Goal: Task Accomplishment & Management: Use online tool/utility

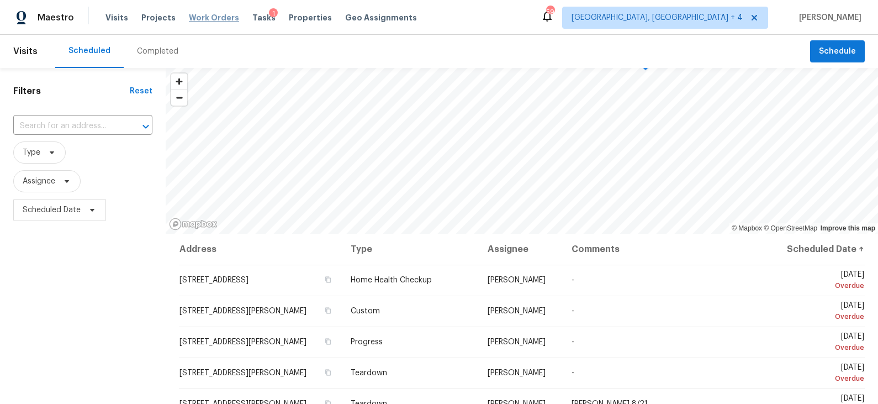
click at [196, 15] on span "Work Orders" at bounding box center [214, 17] width 50 height 11
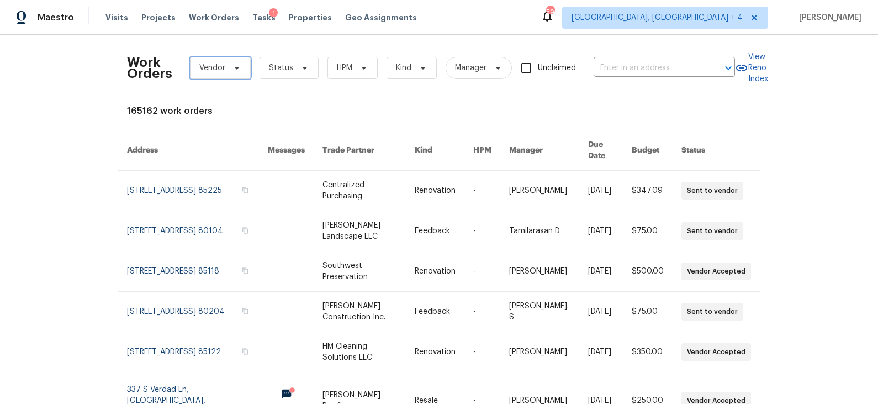
click at [230, 67] on span at bounding box center [235, 68] width 12 height 9
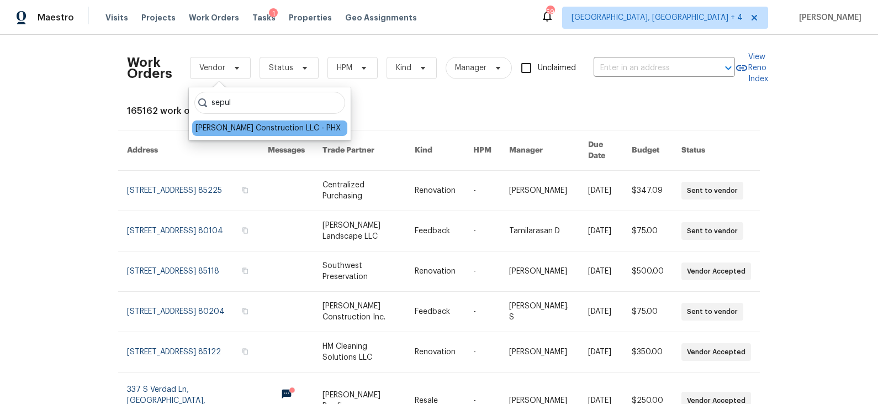
type input "sepul"
click at [237, 130] on div "Sepulveda Construction LLC - PHX" at bounding box center [268, 128] width 145 height 11
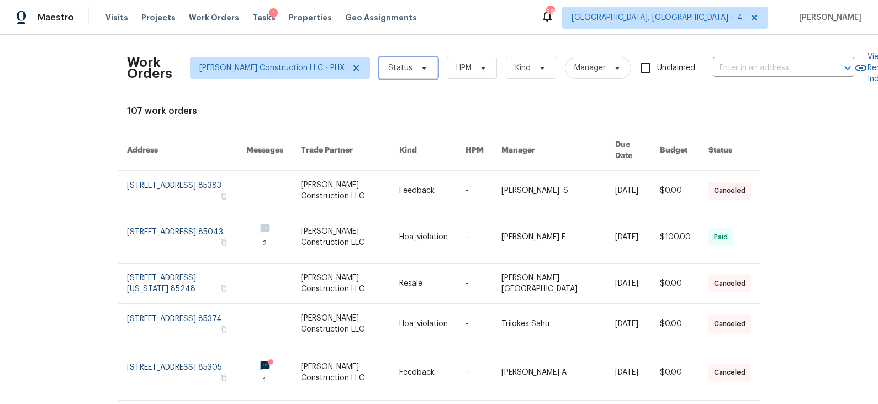
click at [422, 69] on icon at bounding box center [424, 68] width 4 height 3
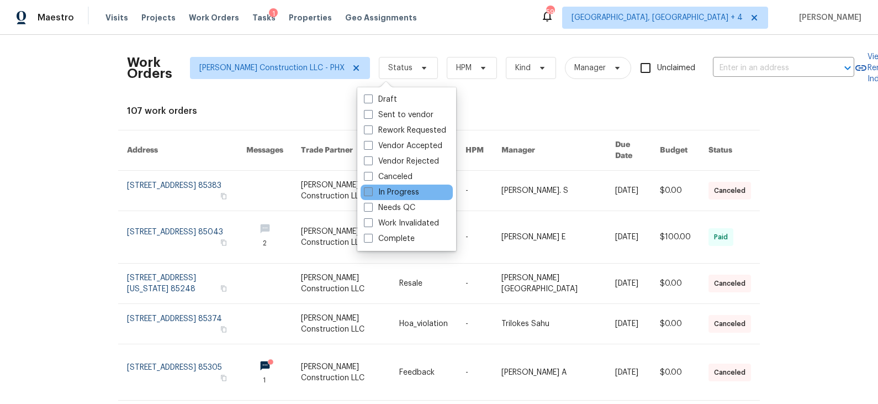
click at [389, 191] on label "In Progress" at bounding box center [391, 192] width 55 height 11
click at [371, 191] on input "In Progress" at bounding box center [367, 190] width 7 height 7
checkbox input "true"
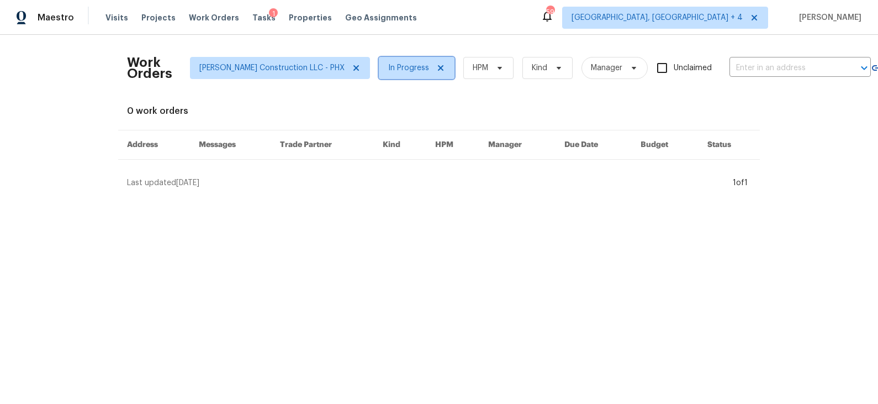
click at [405, 70] on span "In Progress" at bounding box center [408, 67] width 41 height 11
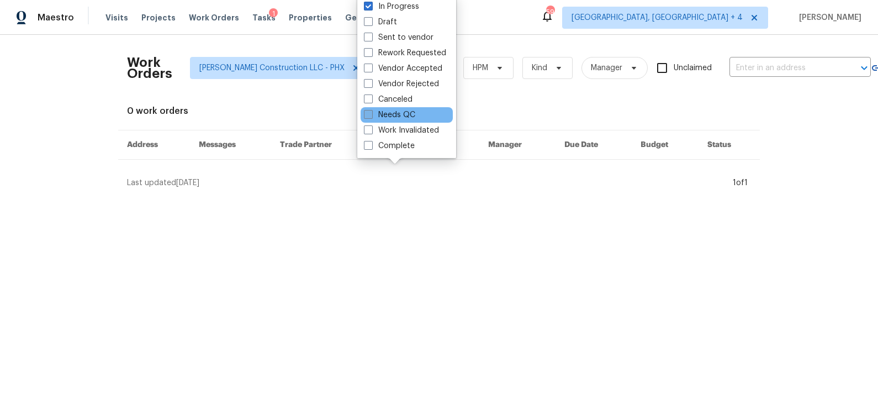
click at [401, 116] on label "Needs QC" at bounding box center [389, 114] width 51 height 11
click at [371, 116] on input "Needs QC" at bounding box center [367, 112] width 7 height 7
checkbox input "true"
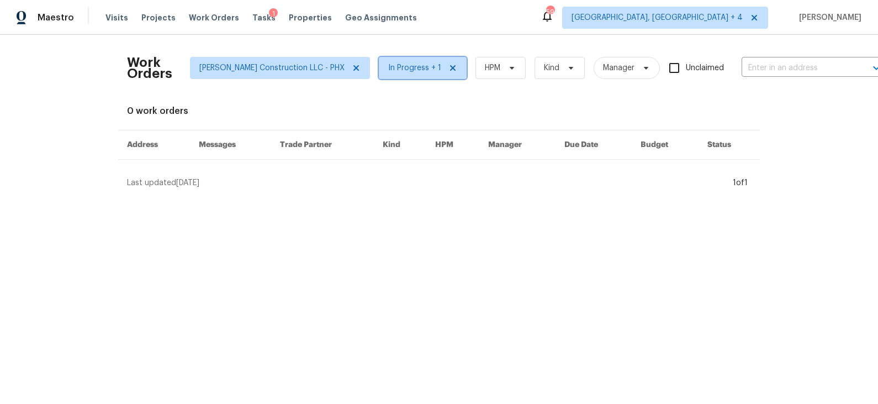
click at [398, 71] on span "In Progress + 1" at bounding box center [414, 67] width 53 height 11
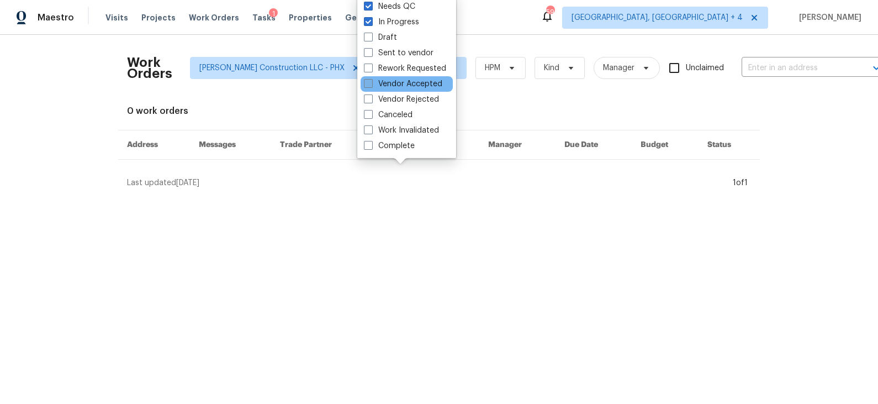
click at [395, 80] on label "Vendor Accepted" at bounding box center [403, 83] width 78 height 11
click at [371, 80] on input "Vendor Accepted" at bounding box center [367, 81] width 7 height 7
checkbox input "true"
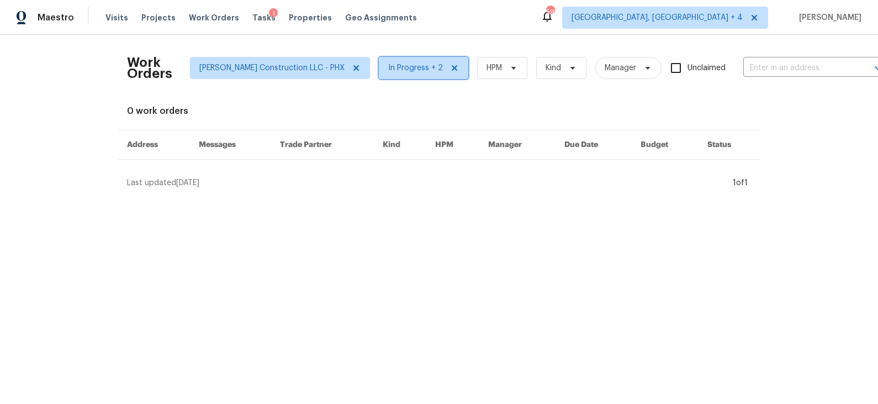
click at [395, 68] on span "In Progress + 2" at bounding box center [415, 67] width 55 height 11
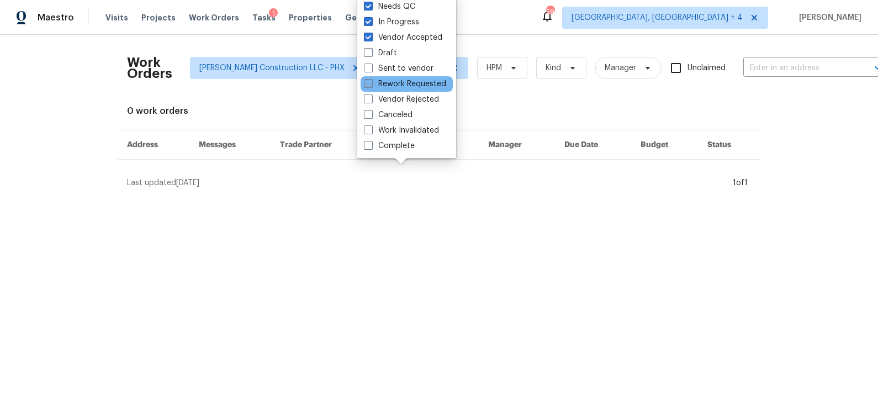
click at [398, 88] on label "Rework Requested" at bounding box center [405, 83] width 82 height 11
click at [371, 86] on input "Rework Requested" at bounding box center [367, 81] width 7 height 7
checkbox input "true"
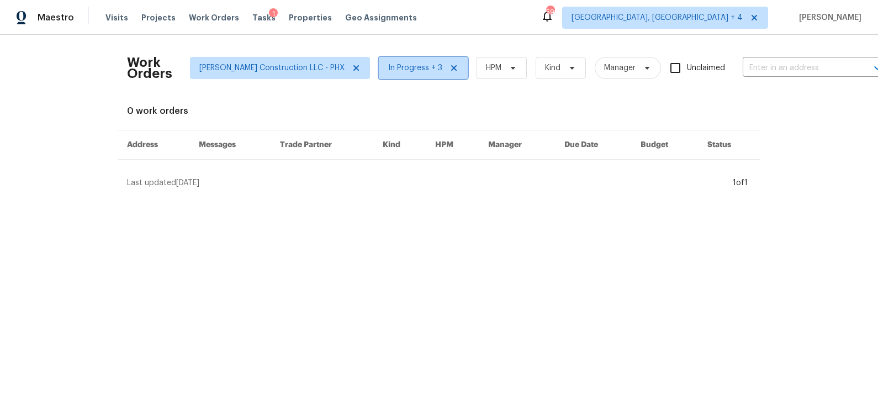
click at [398, 70] on span "In Progress + 3" at bounding box center [415, 67] width 54 height 11
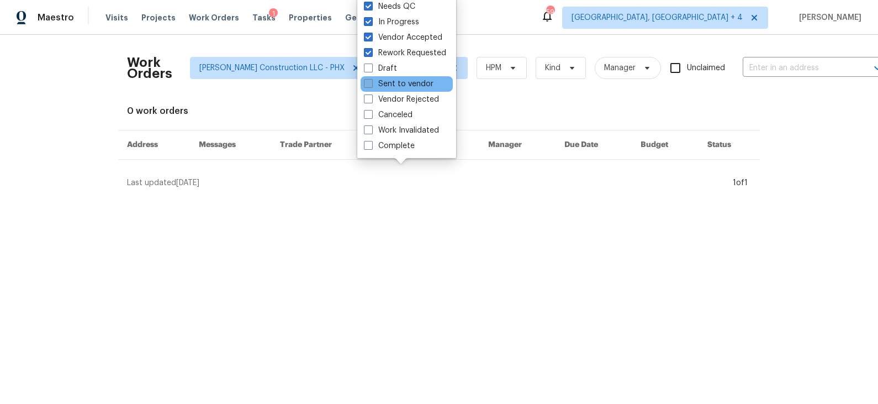
click at [399, 83] on label "Sent to vendor" at bounding box center [399, 83] width 70 height 11
click at [371, 83] on input "Sent to vendor" at bounding box center [367, 81] width 7 height 7
checkbox input "true"
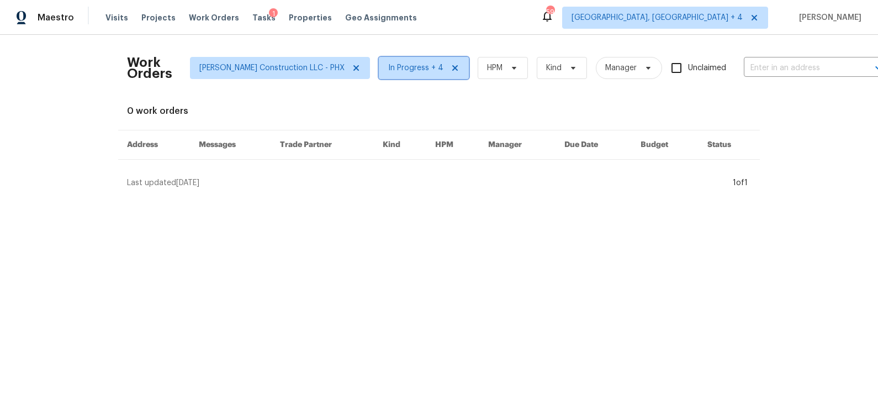
click at [398, 70] on span "In Progress + 4" at bounding box center [415, 67] width 55 height 11
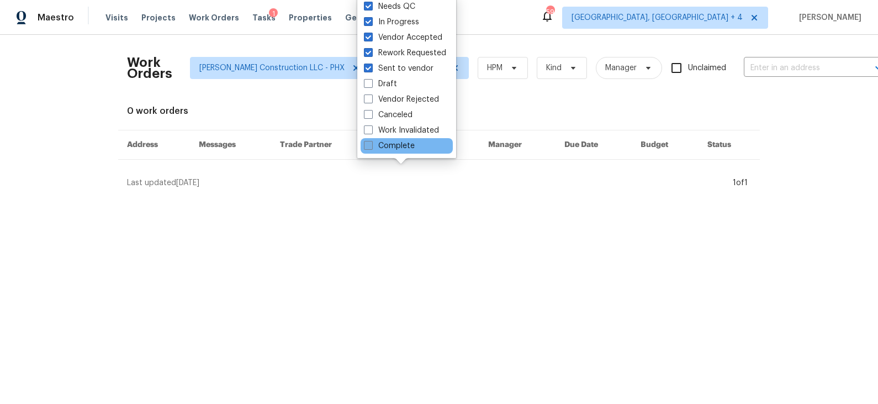
click at [403, 147] on label "Complete" at bounding box center [389, 145] width 51 height 11
click at [371, 147] on input "Complete" at bounding box center [367, 143] width 7 height 7
checkbox input "true"
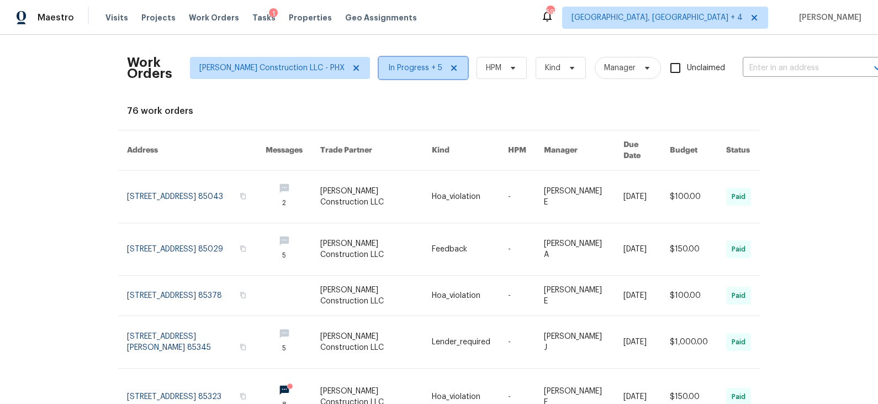
click at [450, 67] on icon at bounding box center [454, 68] width 9 height 9
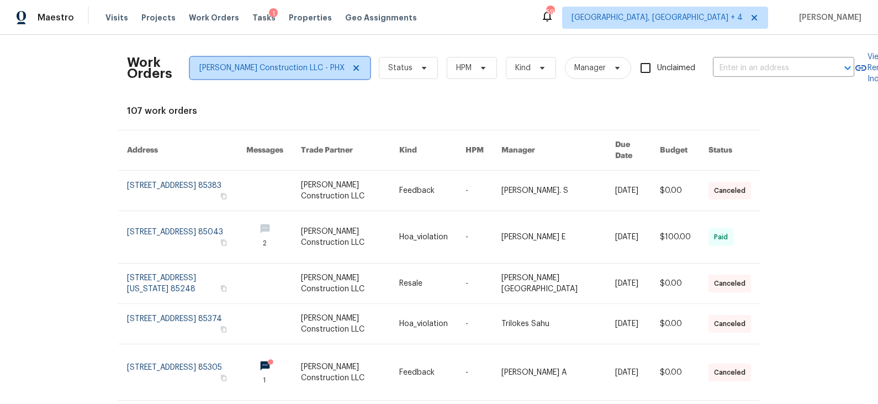
click at [352, 69] on icon at bounding box center [356, 68] width 9 height 9
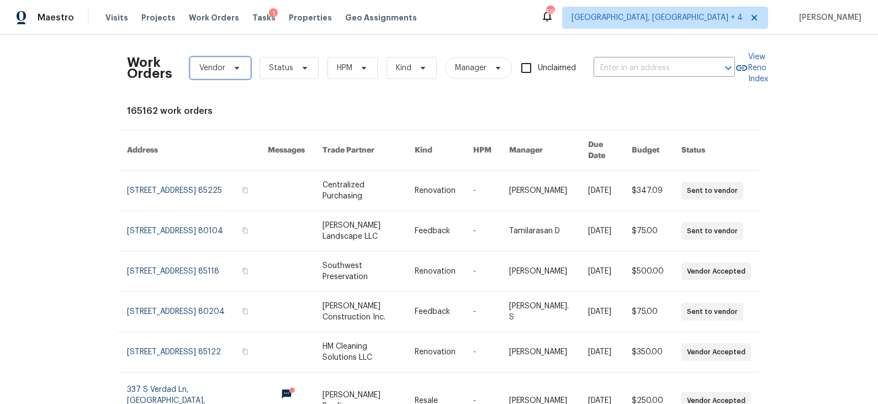
click at [233, 70] on icon at bounding box center [237, 68] width 9 height 9
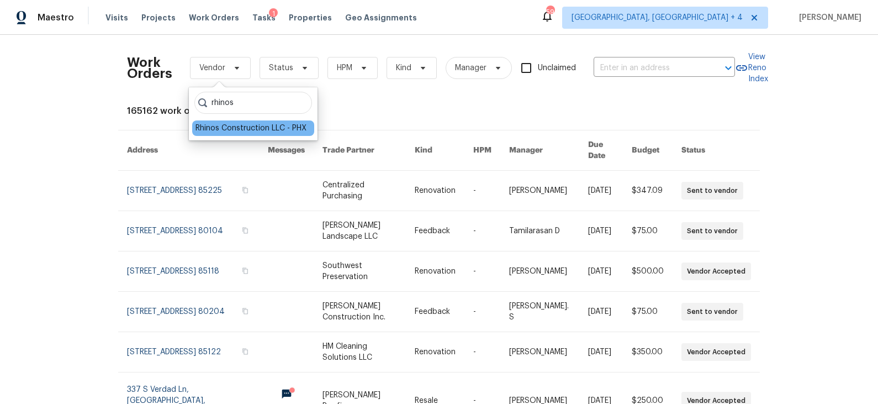
type input "rhinos"
click at [233, 125] on div "Rhinos Construction LLC - PHX" at bounding box center [251, 128] width 111 height 11
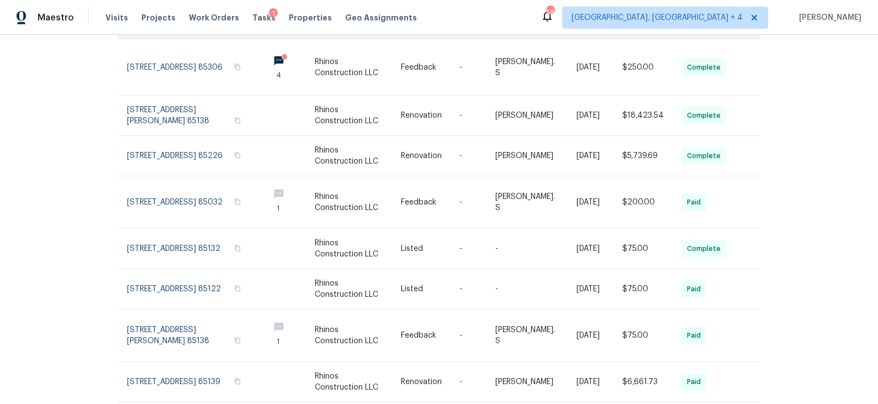
scroll to position [233, 0]
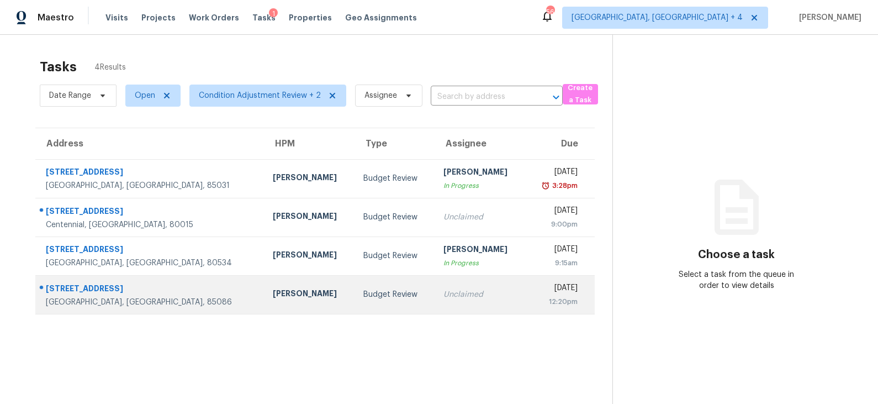
click at [363, 293] on div "Budget Review" at bounding box center [394, 294] width 62 height 11
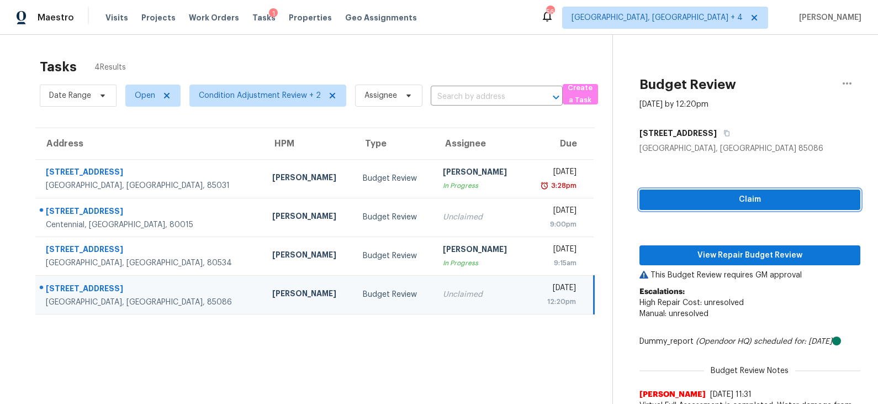
click at [723, 202] on span "Claim" at bounding box center [749, 200] width 203 height 14
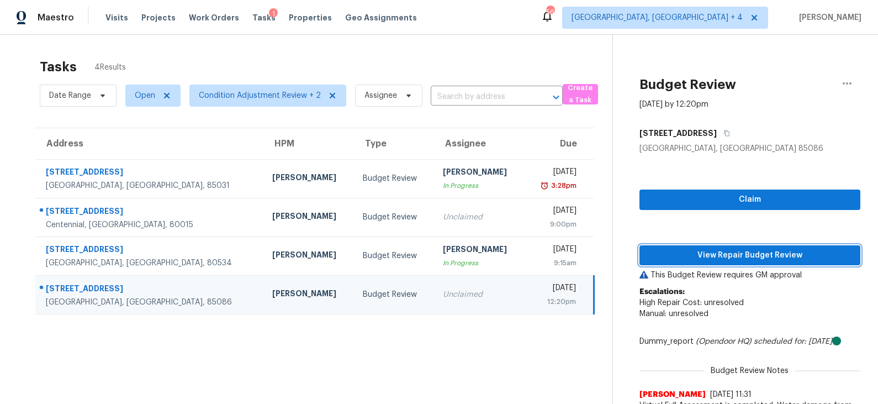
click at [720, 254] on span "View Repair Budget Review" at bounding box center [749, 256] width 203 height 14
